Goal: Transaction & Acquisition: Subscribe to service/newsletter

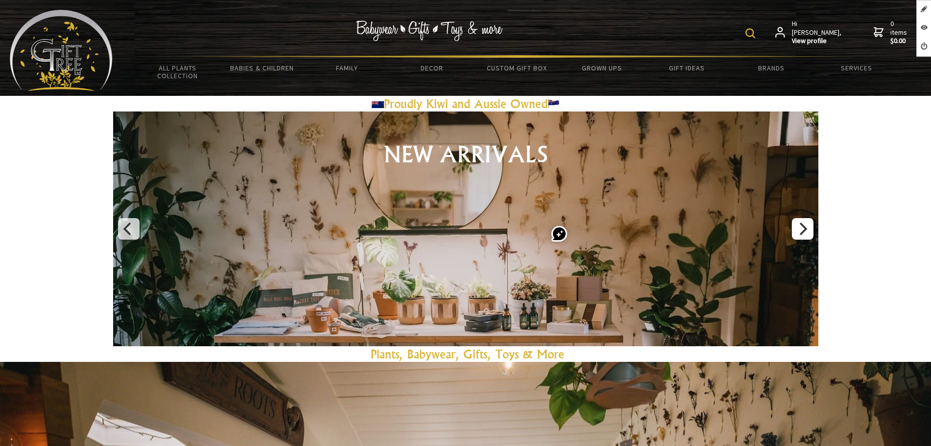
click at [801, 227] on icon "Next" at bounding box center [801, 229] width 13 height 13
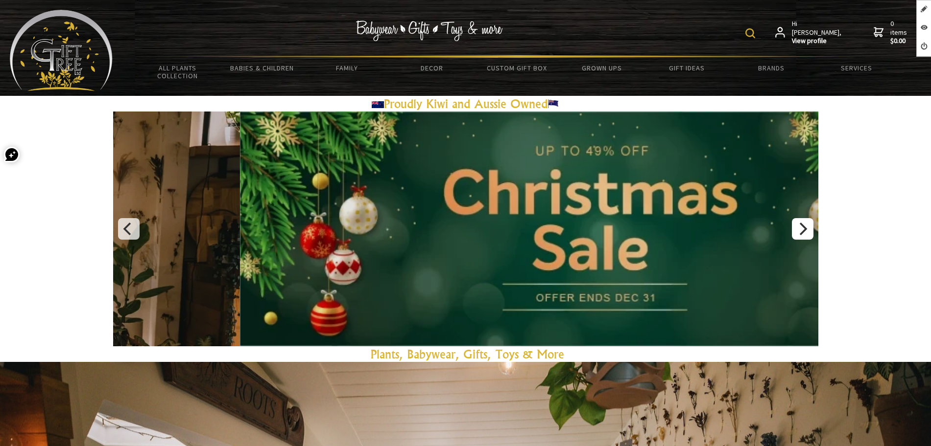
click at [799, 226] on icon "Next" at bounding box center [801, 229] width 13 height 13
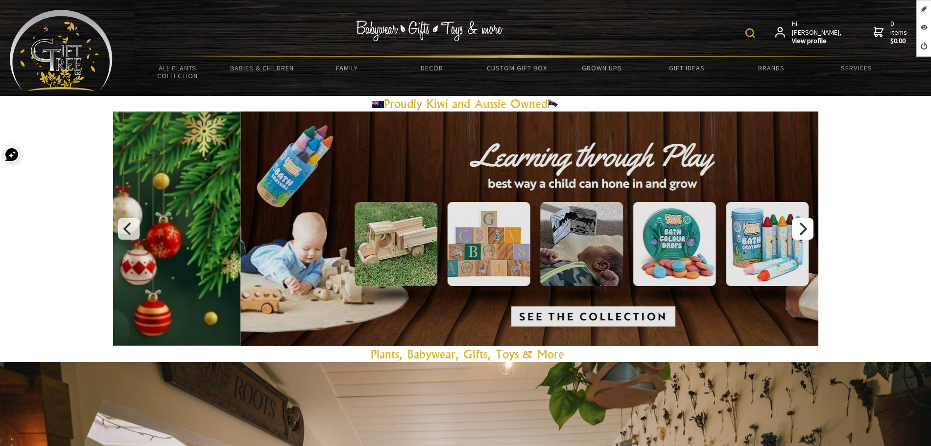
click at [799, 226] on icon "Next" at bounding box center [801, 229] width 13 height 13
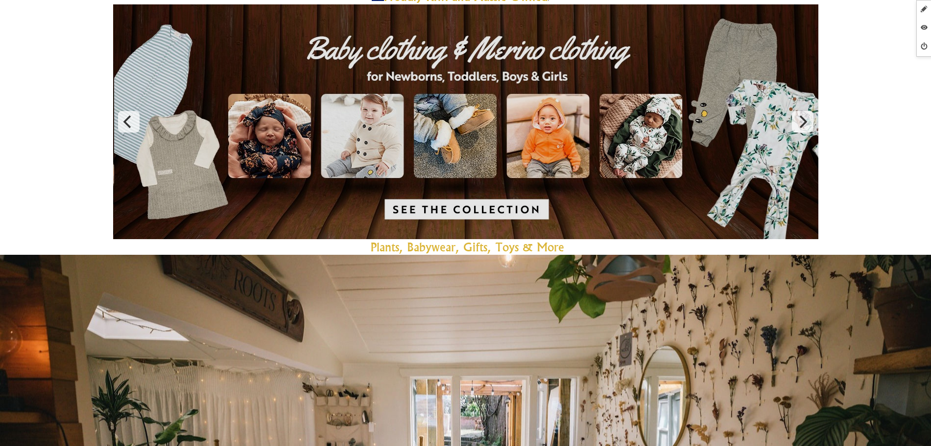
scroll to position [184, 0]
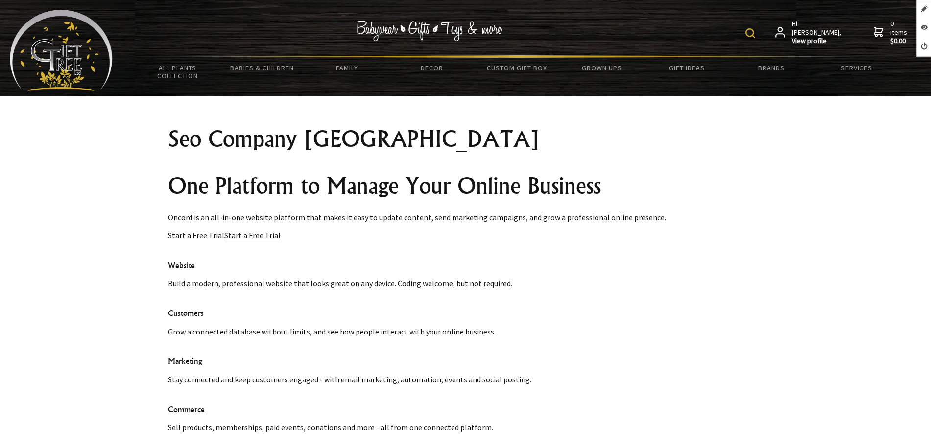
click at [253, 239] on p "Start a Free Trial Start a Free Trial" at bounding box center [465, 236] width 595 height 12
click at [254, 234] on link "Start a Free Trial" at bounding box center [252, 236] width 56 height 10
